Goal: Task Accomplishment & Management: Manage account settings

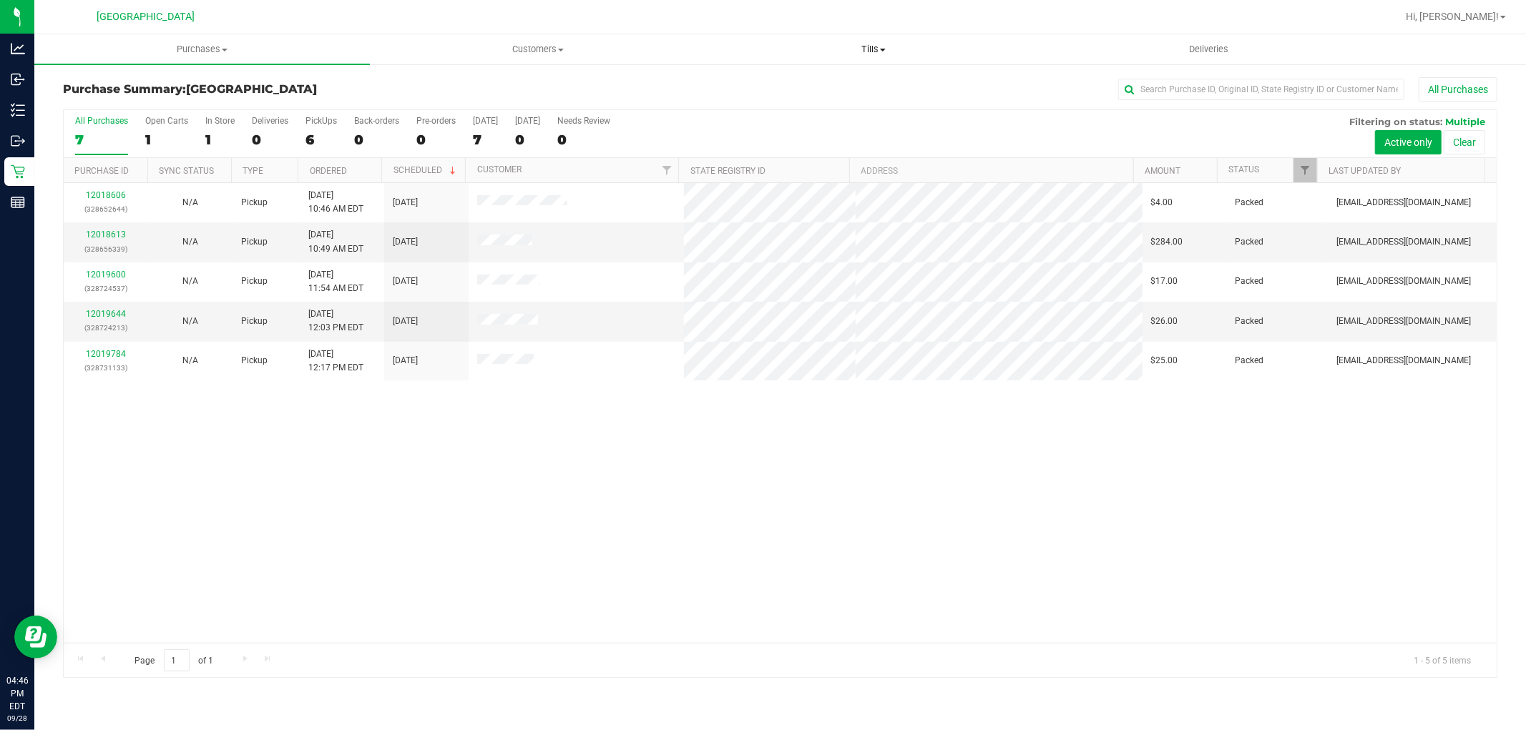
click at [883, 53] on span "Tills" at bounding box center [873, 49] width 334 height 13
click at [811, 84] on li "Manage tills" at bounding box center [872, 86] width 335 height 17
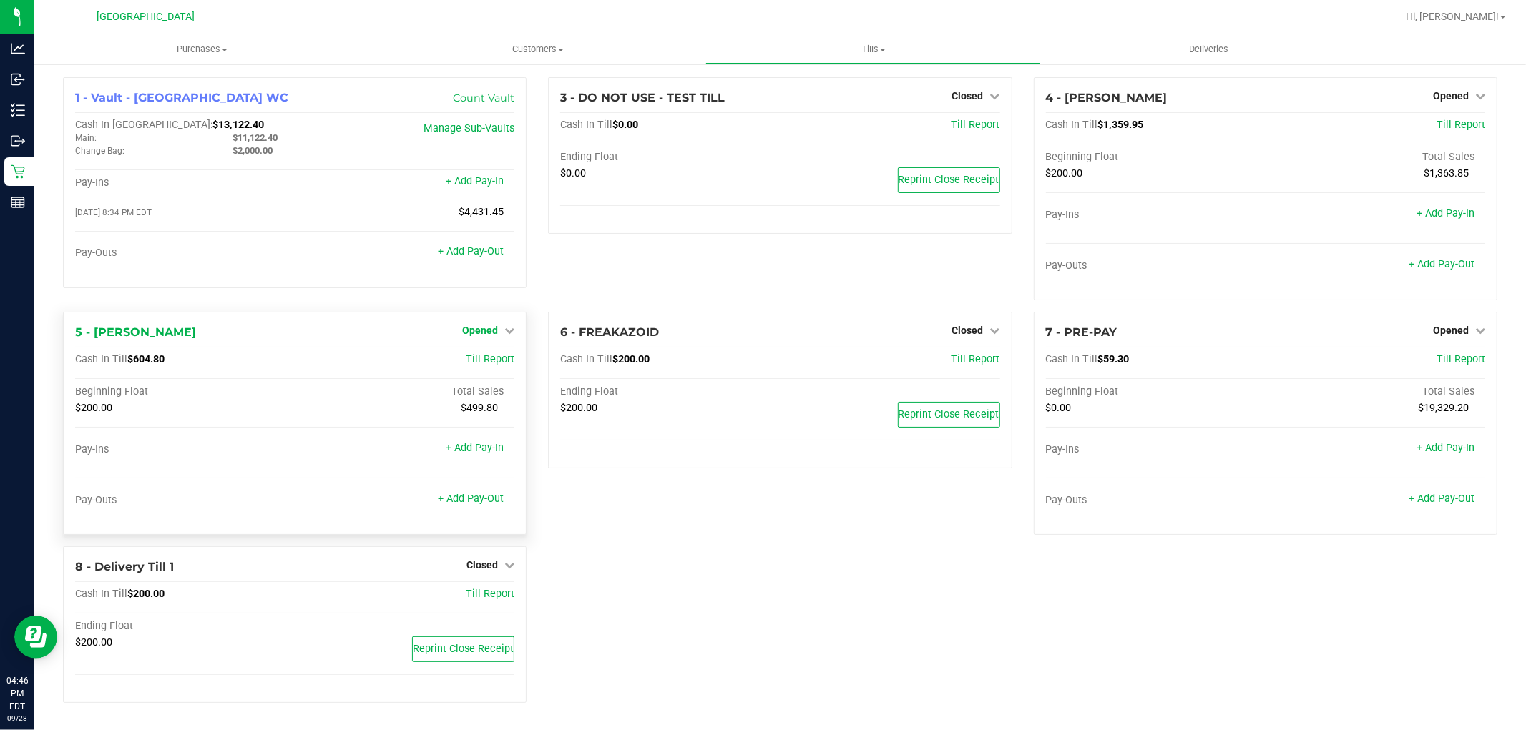
click at [502, 333] on link "Opened" at bounding box center [488, 330] width 52 height 11
click at [504, 358] on div "Close Till" at bounding box center [482, 361] width 106 height 18
click at [503, 356] on div "Close Till" at bounding box center [482, 361] width 106 height 18
click at [473, 356] on link "Close Till" at bounding box center [482, 360] width 39 height 11
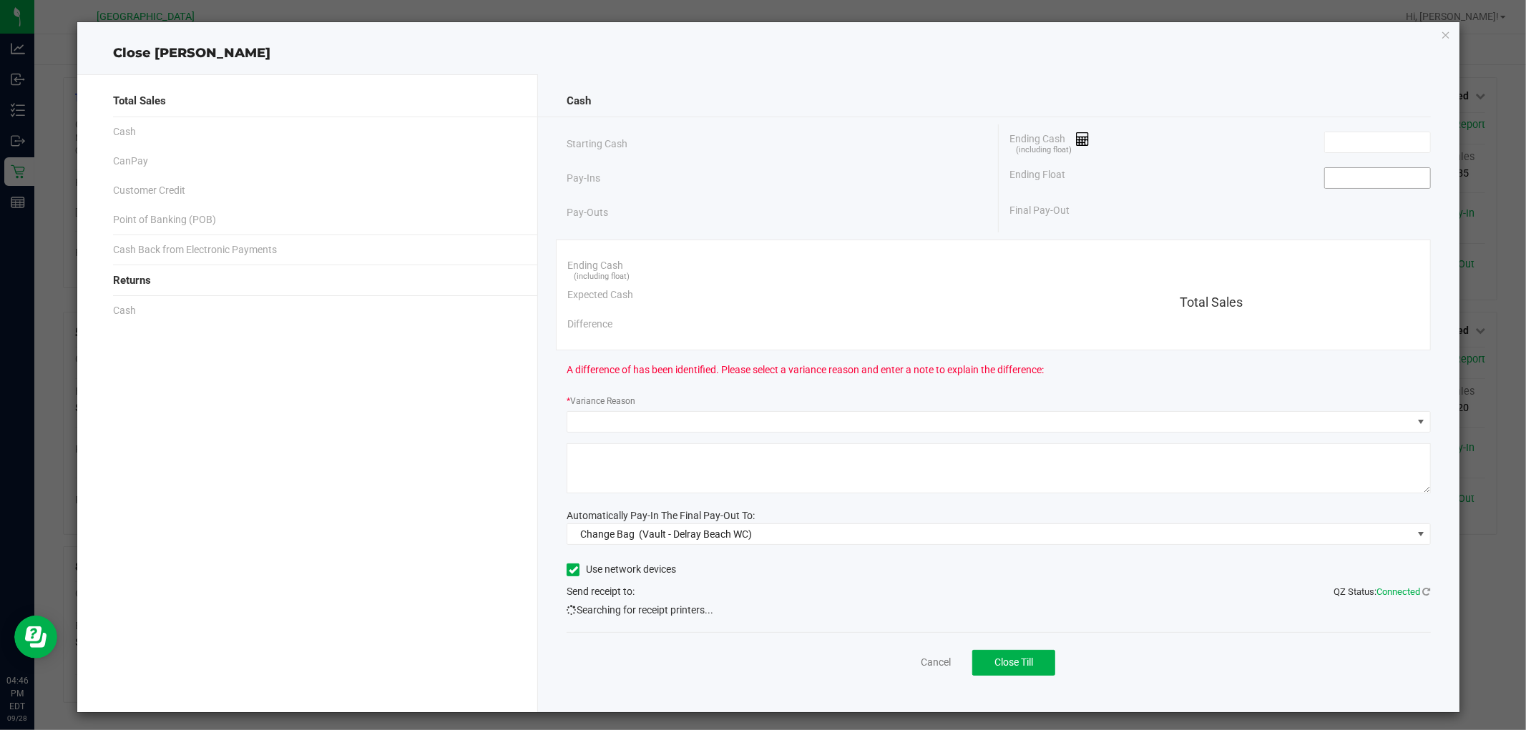
click at [1371, 172] on input at bounding box center [1377, 178] width 105 height 20
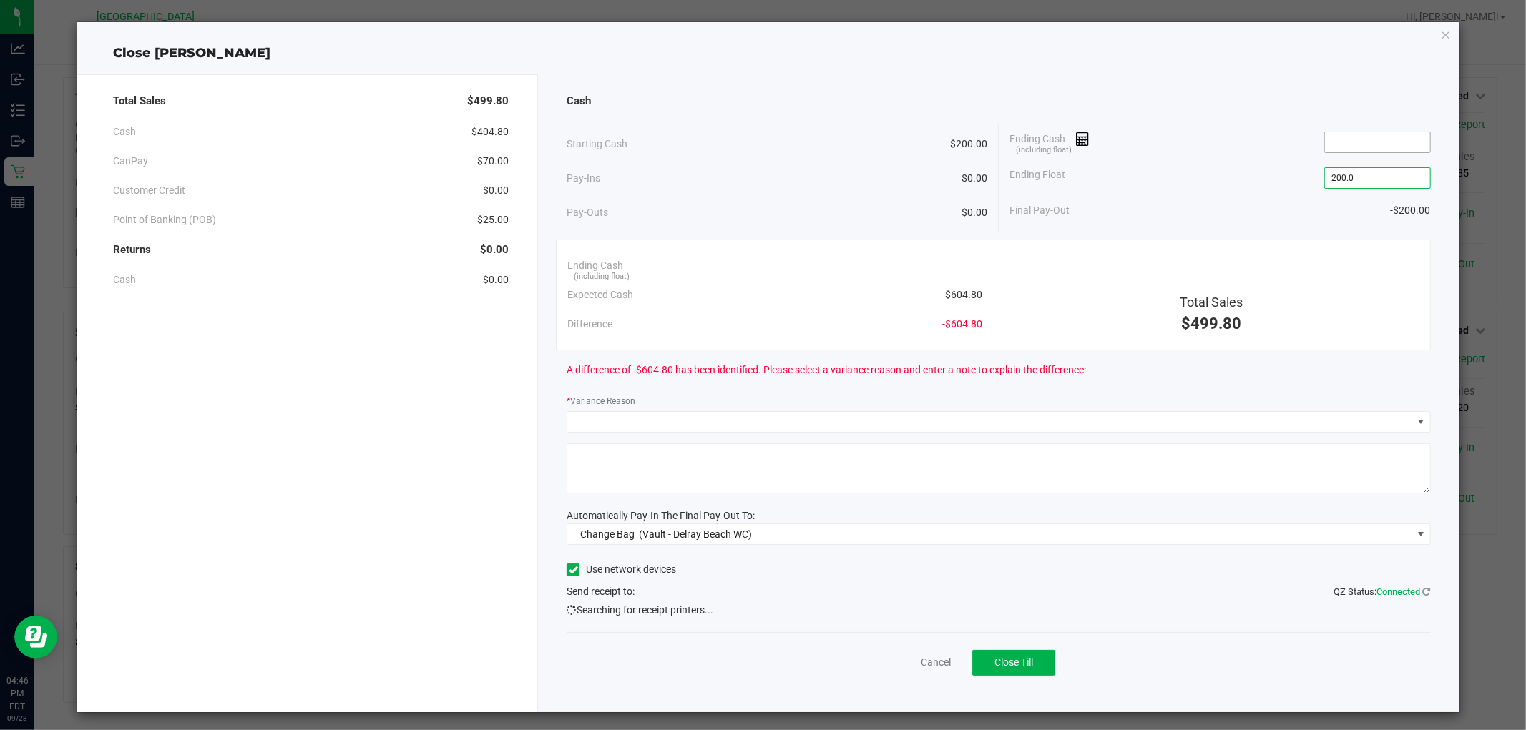
type input "$200.00"
click at [1342, 142] on input at bounding box center [1377, 142] width 105 height 20
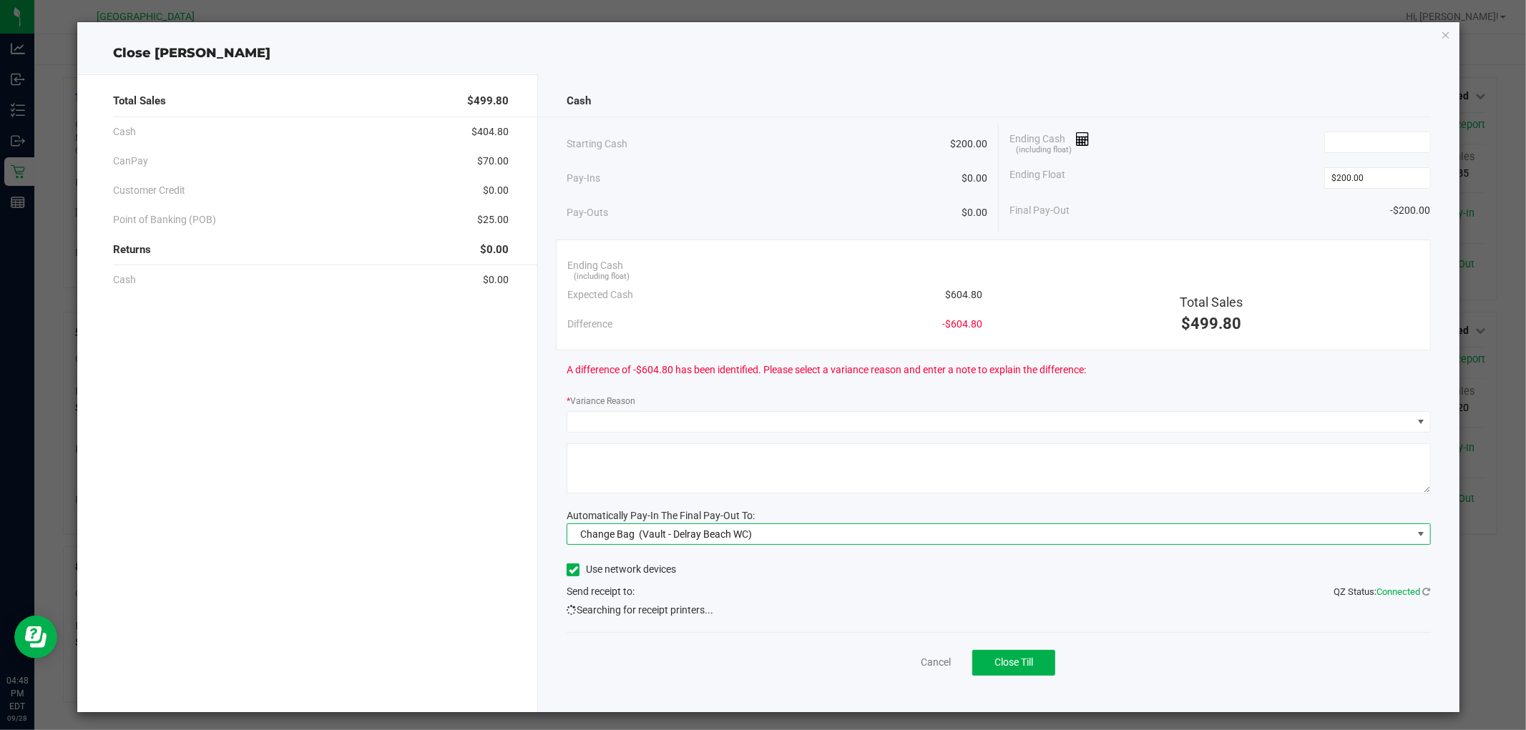
click at [747, 532] on span "Change Bag (Vault - Delray Beach WC)" at bounding box center [989, 534] width 844 height 20
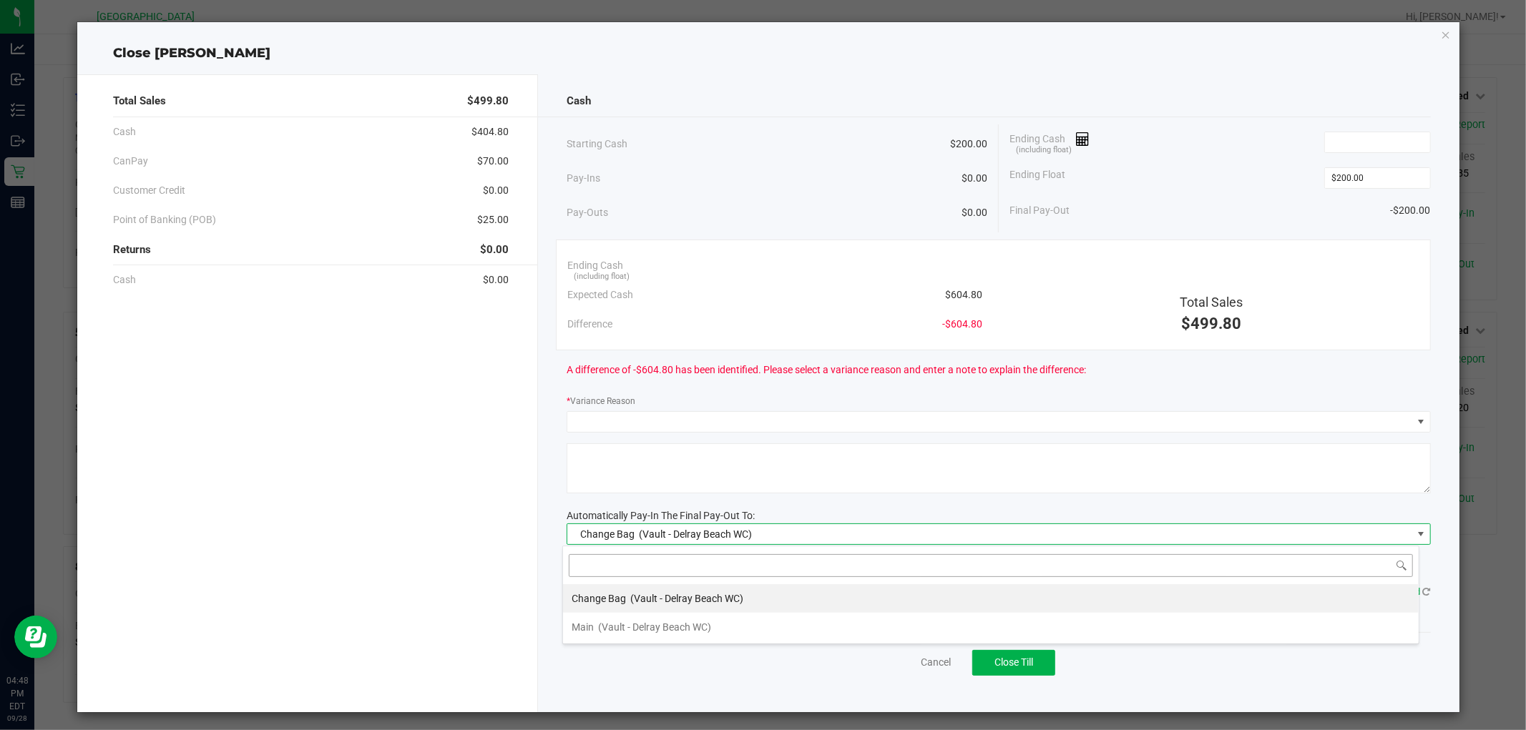
scroll to position [21, 856]
click at [669, 628] on span "(Vault - Delray Beach WC)" at bounding box center [654, 627] width 113 height 11
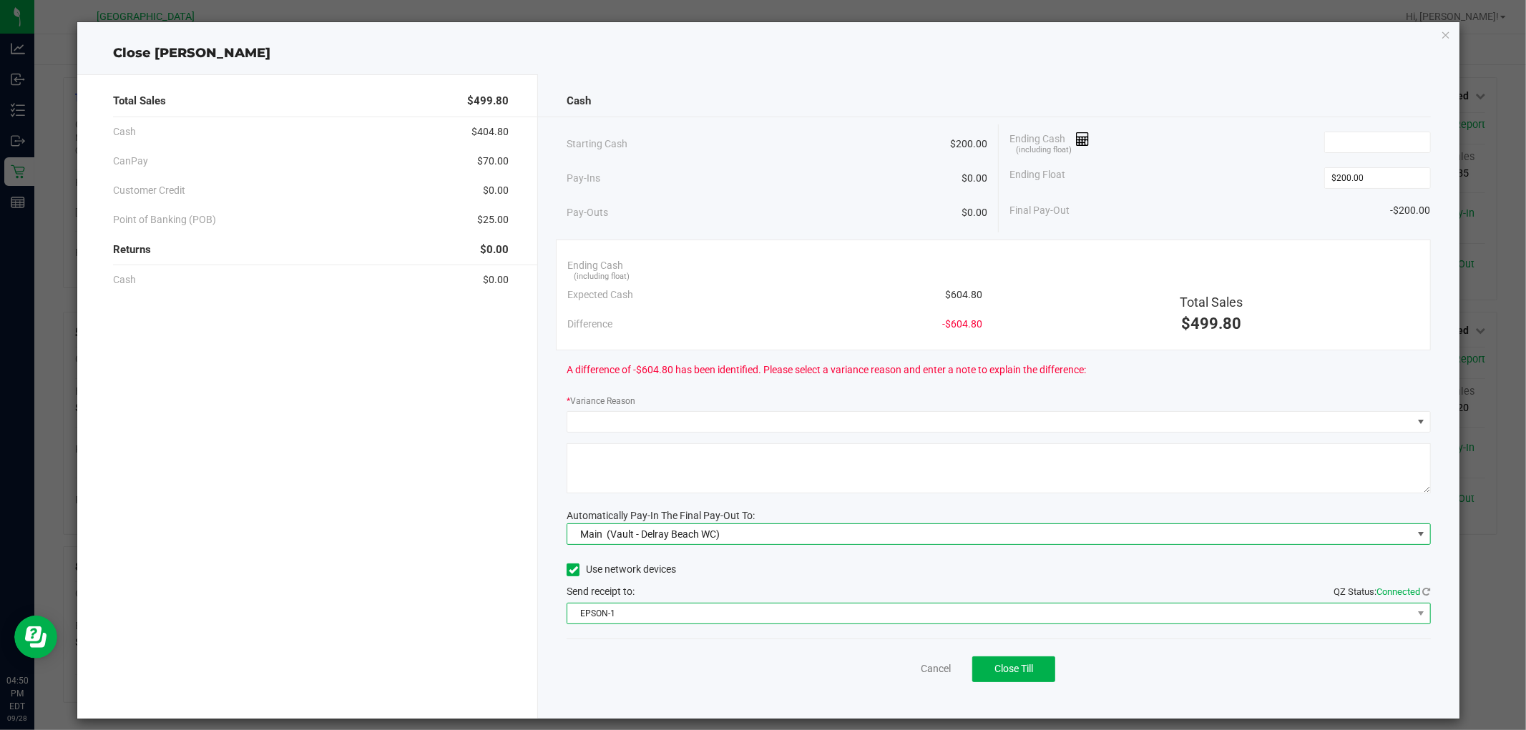
click at [717, 604] on span "EPSON-1" at bounding box center [989, 614] width 844 height 20
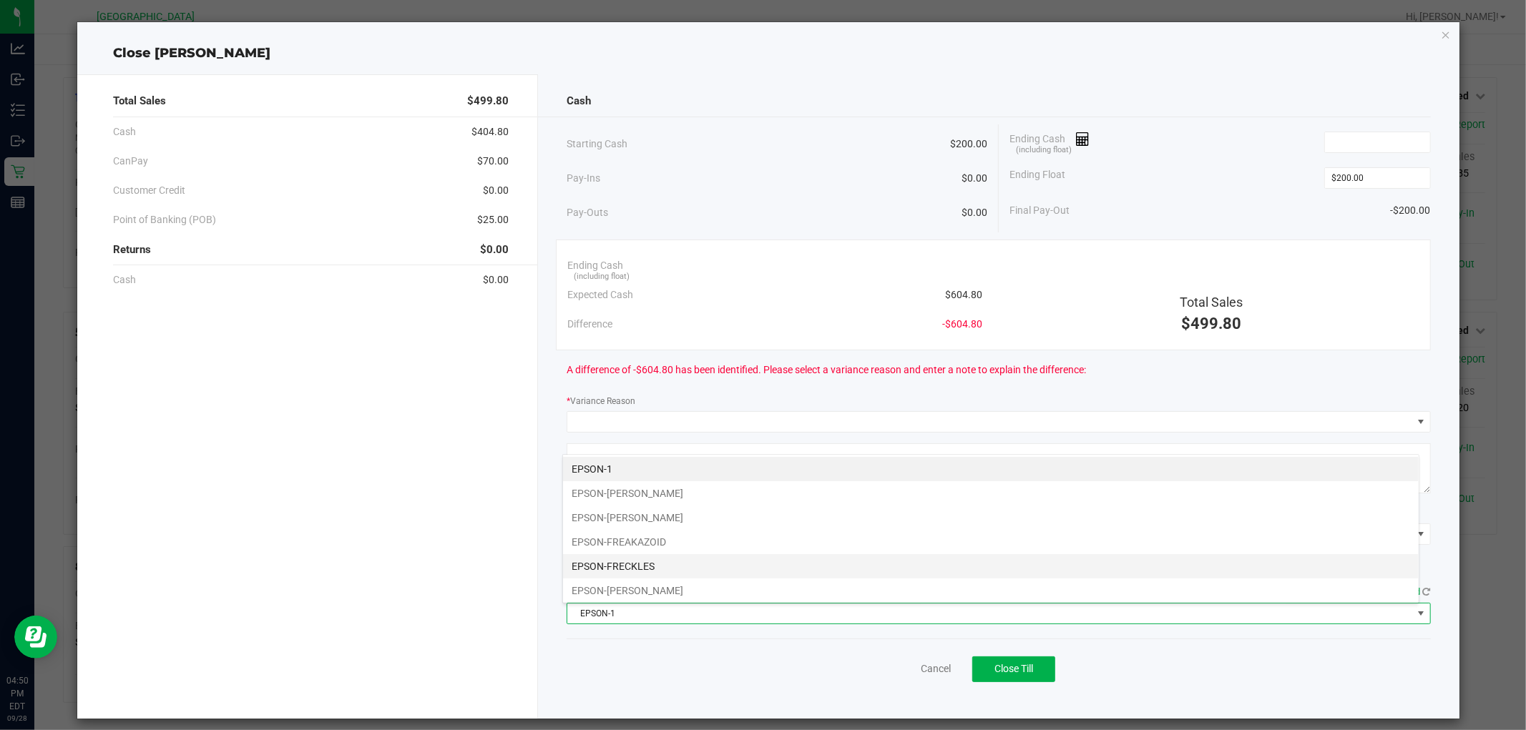
scroll to position [79, 0]
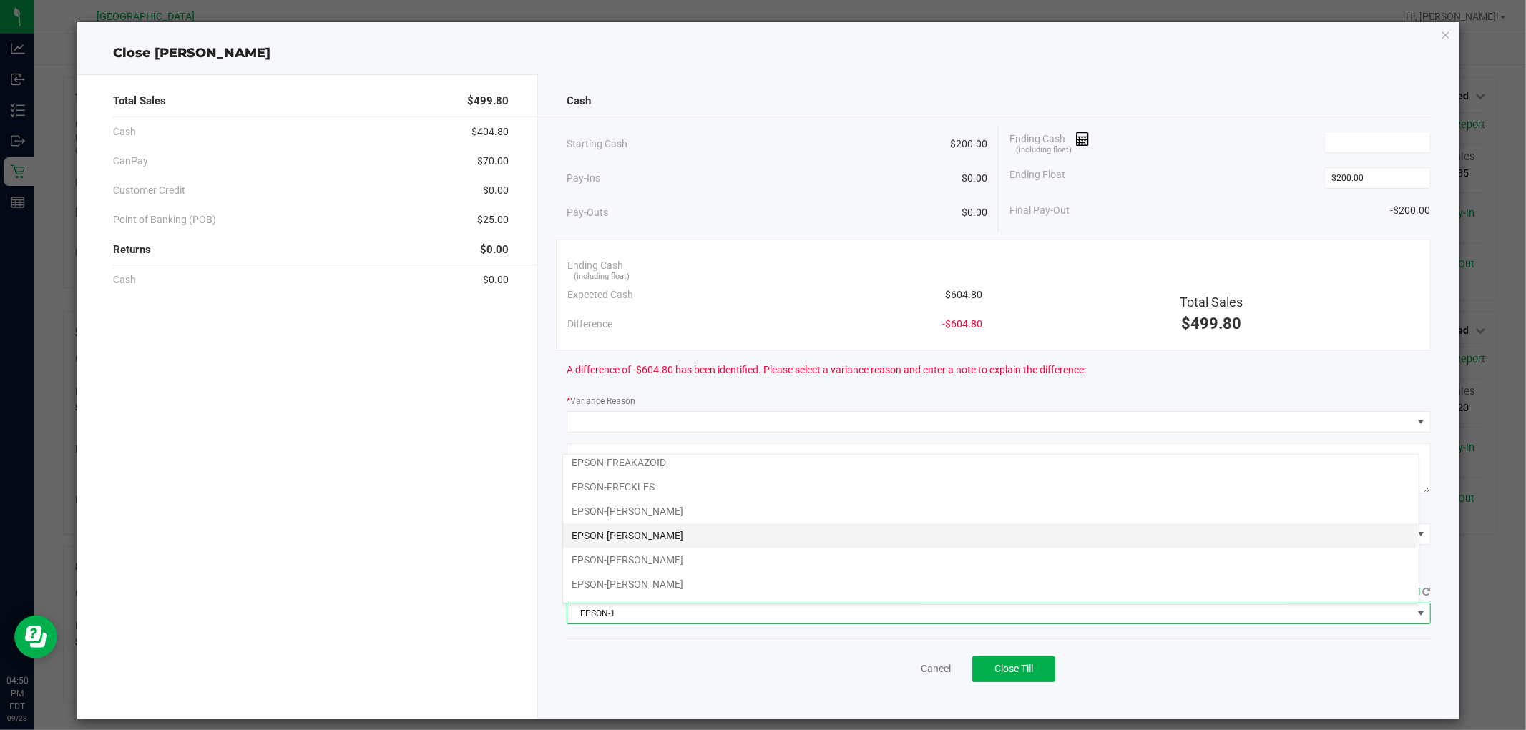
click at [712, 544] on li "EPSON-[PERSON_NAME]" at bounding box center [990, 536] width 855 height 24
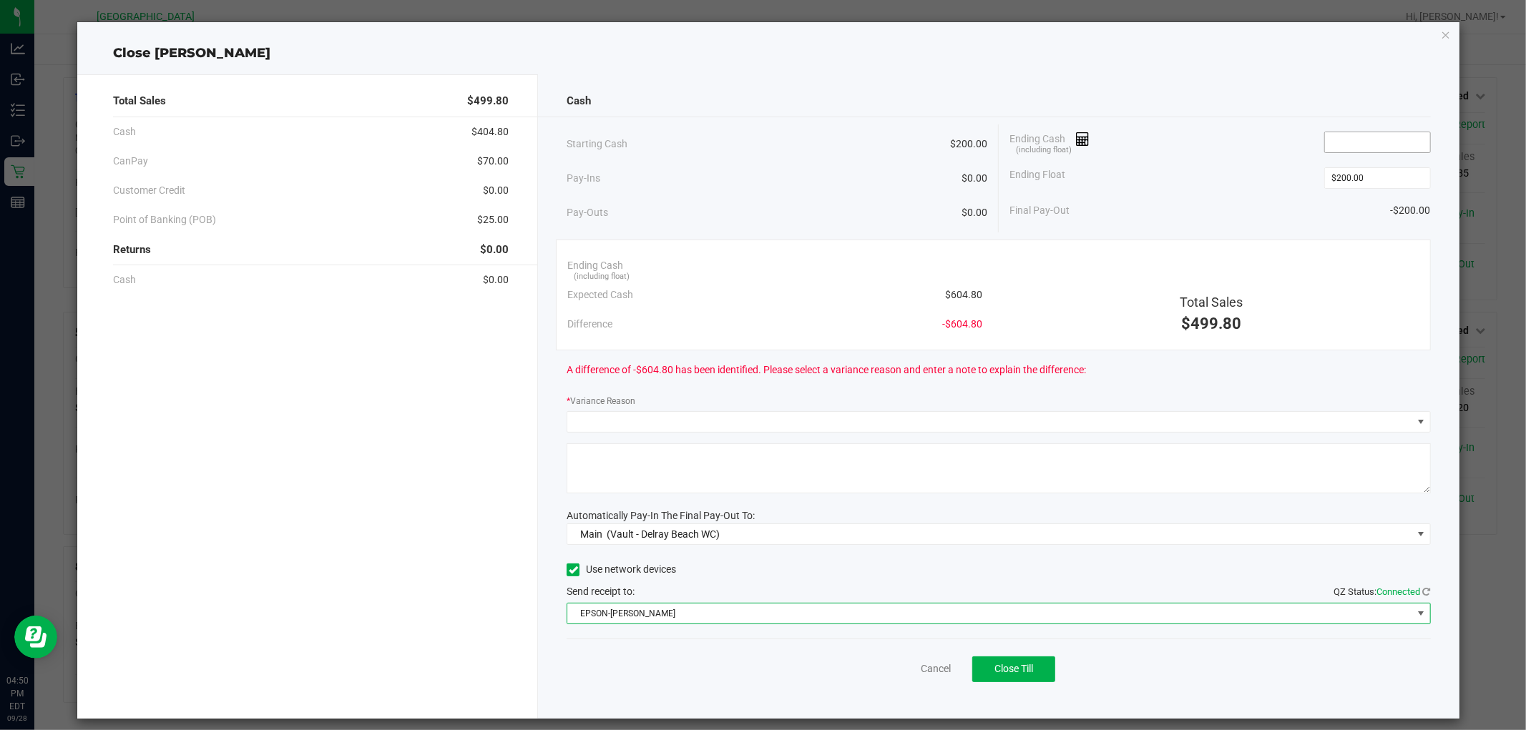
click at [1345, 137] on input at bounding box center [1377, 142] width 105 height 20
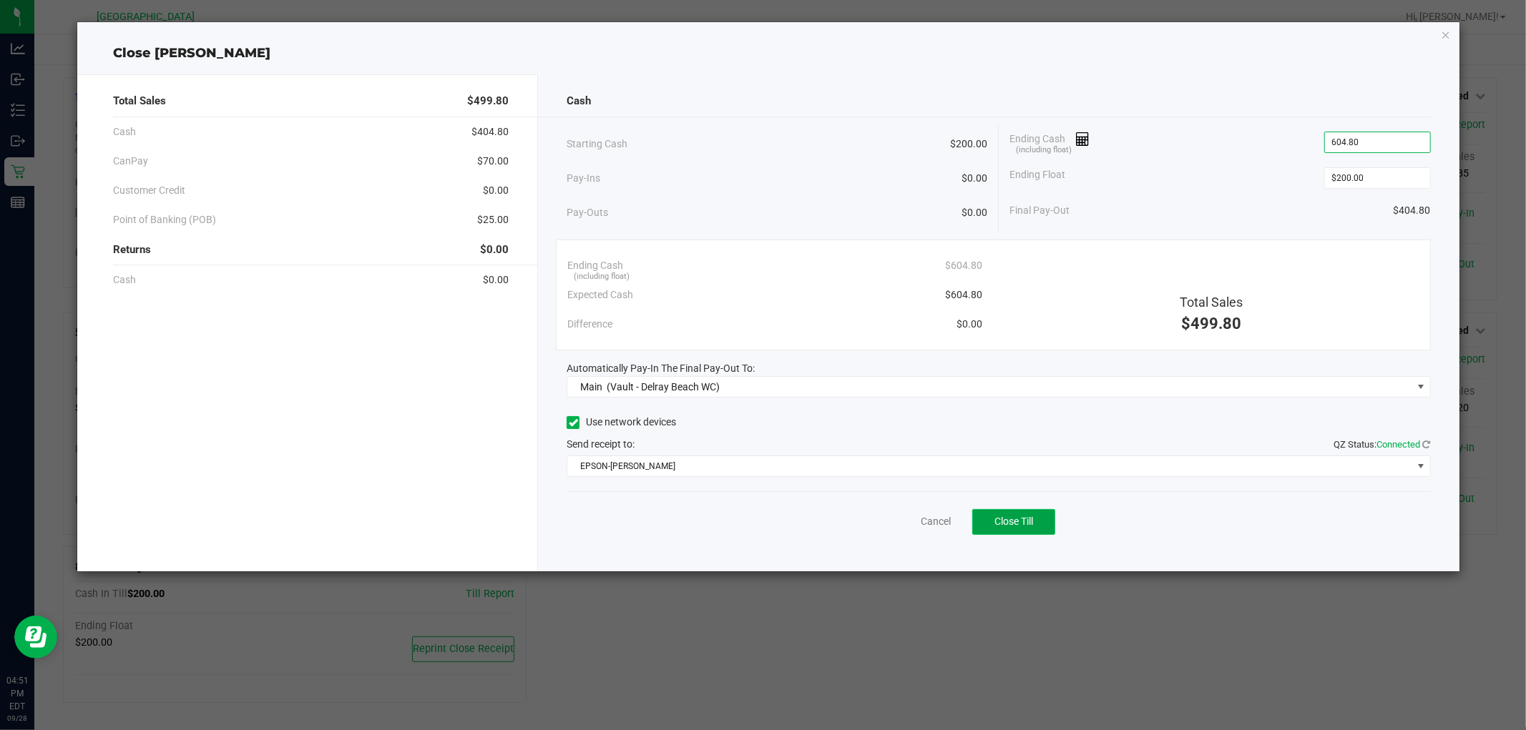
type input "$604.80"
click at [1042, 517] on button "Close Till" at bounding box center [1013, 522] width 83 height 26
